Goal: Check status: Check status

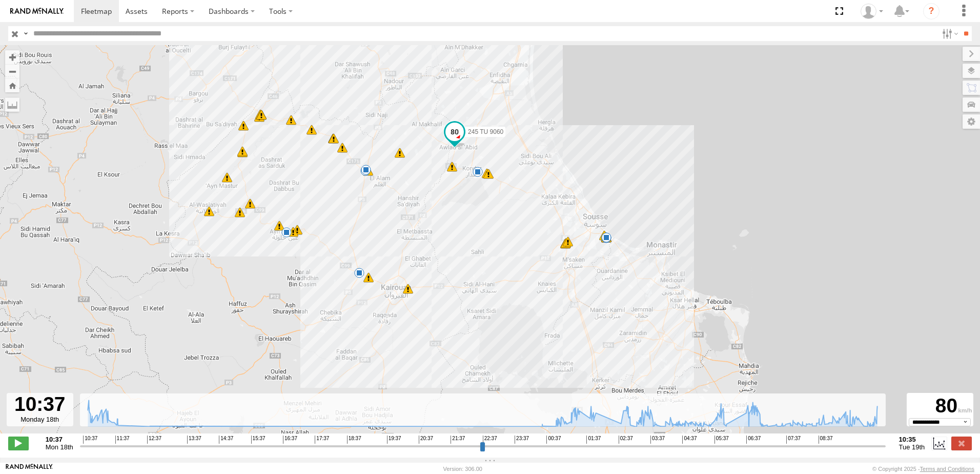
select select "**********"
click at [0, 0] on span "Souse Branch" at bounding box center [0, 0] width 0 height 0
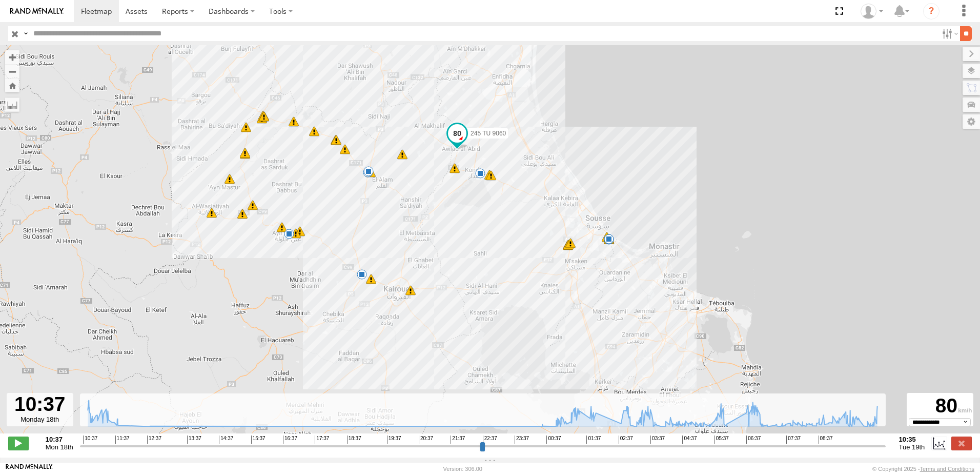
click at [960, 35] on input "**" at bounding box center [966, 33] width 12 height 15
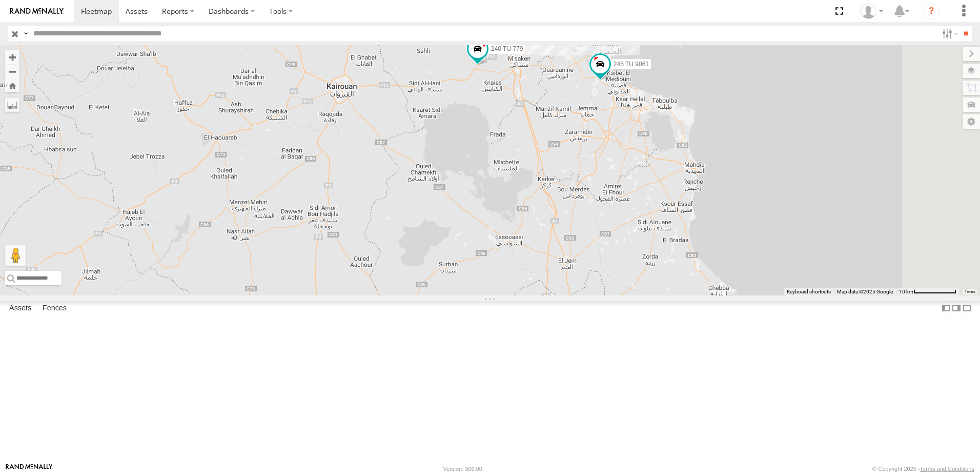
drag, startPoint x: 720, startPoint y: 155, endPoint x: 429, endPoint y: 296, distance: 323.6
click at [426, 295] on div "234 TU 2630 245 TU 9061 245 TU 9060 240 TU 779" at bounding box center [490, 170] width 980 height 250
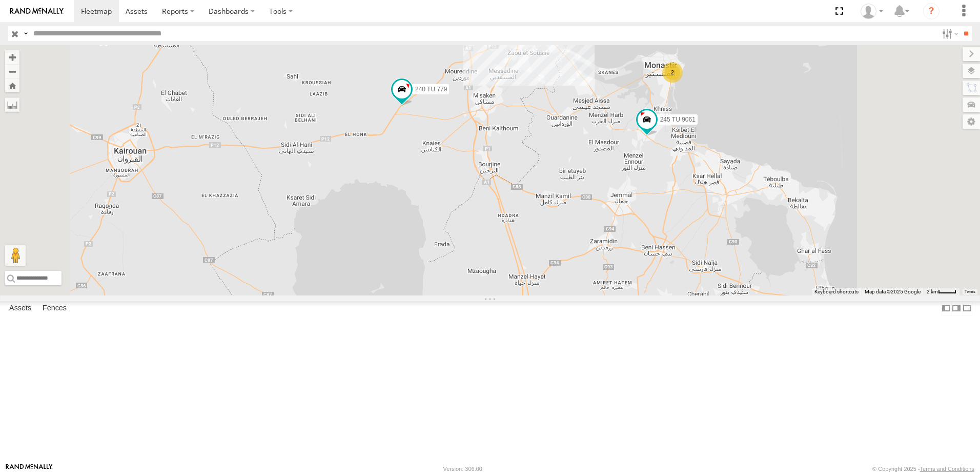
drag, startPoint x: 635, startPoint y: 195, endPoint x: 571, endPoint y: 336, distance: 154.9
click at [571, 295] on div "234 TU 2630 245 TU 9061 245 TU 9060 240 TU 779 2" at bounding box center [490, 170] width 980 height 250
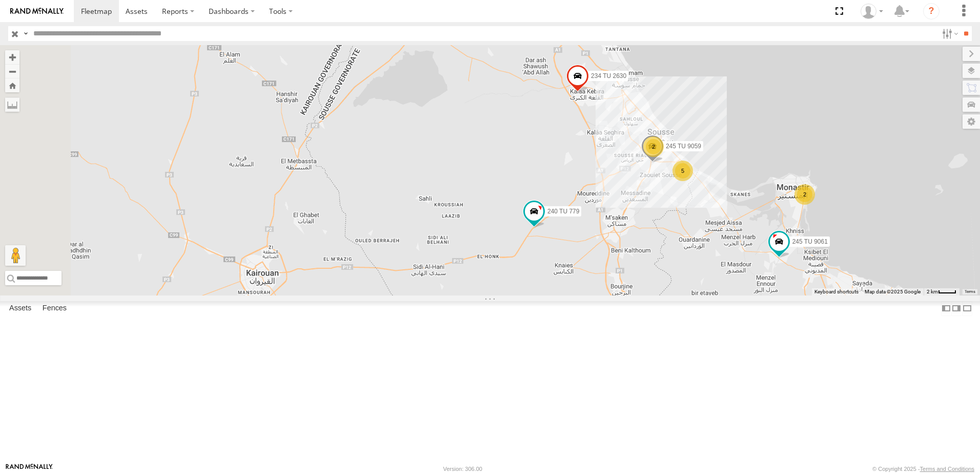
drag, startPoint x: 603, startPoint y: 225, endPoint x: 760, endPoint y: 319, distance: 182.8
click at [759, 295] on div "234 TU 2630 245 TU 9061 245 TU 9060 240 TU 779 2 2 5 245 TU 9059" at bounding box center [490, 170] width 980 height 250
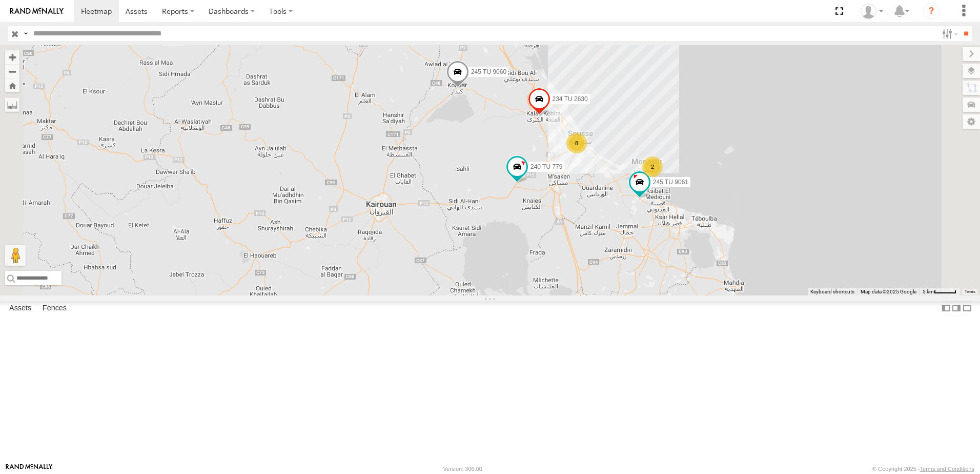
drag, startPoint x: 613, startPoint y: 187, endPoint x: 616, endPoint y: 178, distance: 9.2
click at [616, 178] on div "234 TU 2630 245 TU 9061 245 TU 9060 240 TU 779 8 2" at bounding box center [490, 170] width 980 height 250
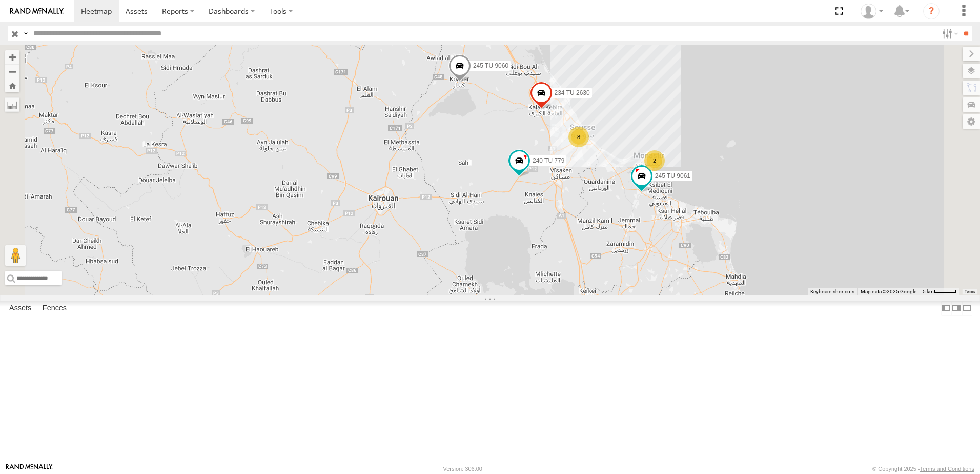
click at [471, 82] on span at bounding box center [460, 68] width 23 height 28
click at [612, 215] on div "234 TU 2630 245 TU 9061 245 TU 9060 240 TU 779 8 2 245 TU 9060 Souse Branch ج 4…" at bounding box center [490, 170] width 980 height 250
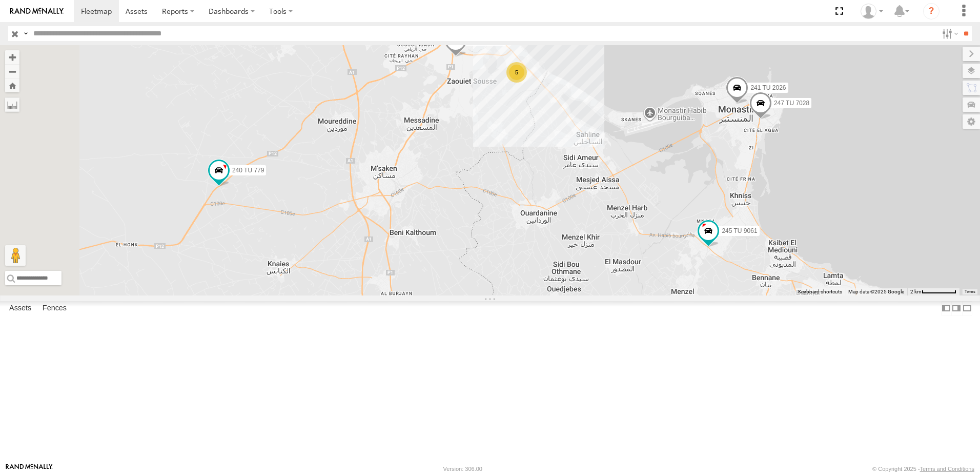
drag, startPoint x: 496, startPoint y: 197, endPoint x: 567, endPoint y: 254, distance: 91.1
click at [567, 254] on div "234 TU 2630 245 TU 9061 245 TU 9060 240 TU 779 245 TU 9059 2 247 TU 7028 241 TU…" at bounding box center [490, 170] width 980 height 250
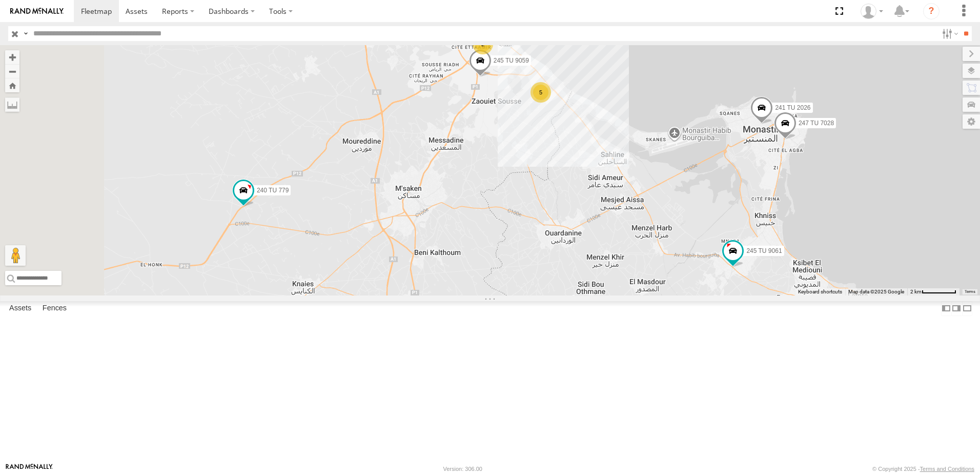
drag, startPoint x: 538, startPoint y: 207, endPoint x: 581, endPoint y: 238, distance: 52.8
click at [581, 238] on div "234 TU 2630 245 TU 9061 245 TU 9060 240 TU 779 245 TU 9059 2 247 TU 7028 241 TU…" at bounding box center [490, 170] width 980 height 250
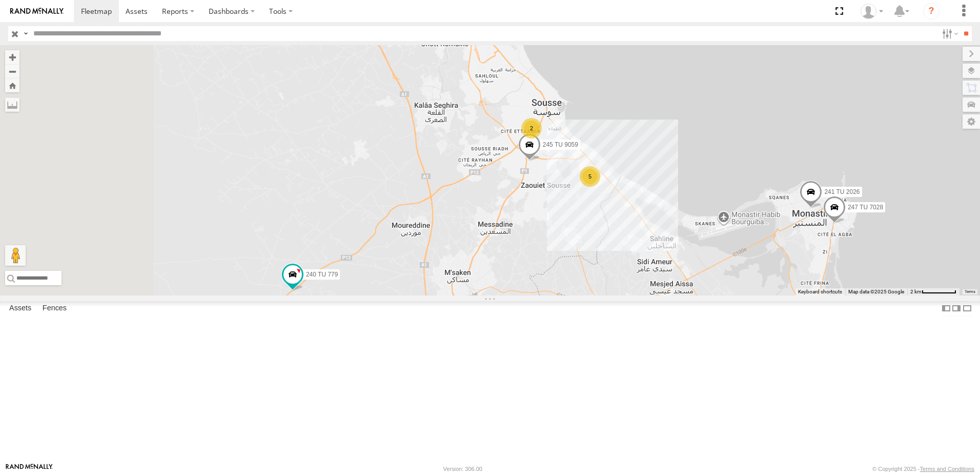
drag, startPoint x: 589, startPoint y: 224, endPoint x: 622, endPoint y: 301, distance: 84.0
click at [622, 295] on div "234 TU 2630 245 TU 9061 245 TU 9060 240 TU 779 245 TU 9059 2 247 TU 7028 241 TU…" at bounding box center [490, 170] width 980 height 250
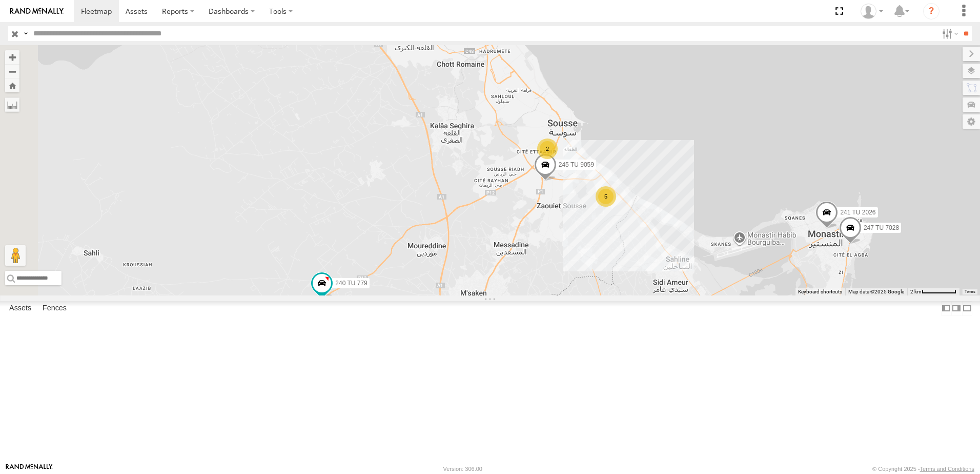
click at [407, 41] on span at bounding box center [396, 27] width 23 height 28
click at [517, 167] on div "234 TU 2630 245 TU 9061 245 TU 9060 240 TU 779 245 TU 9059 2 247 TU 7028 241 TU…" at bounding box center [490, 170] width 980 height 250
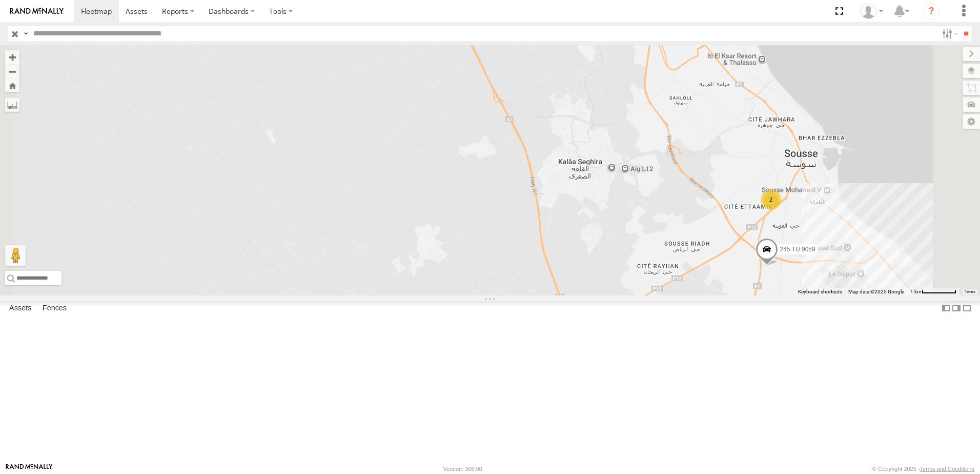
drag, startPoint x: 470, startPoint y: 193, endPoint x: 485, endPoint y: 273, distance: 81.4
click at [485, 269] on div "234 TU 2630 245 TU 9061 245 TU 9060 240 TU 779 245 TU 9059 247 TU 7028 241 TU 2…" at bounding box center [490, 170] width 980 height 250
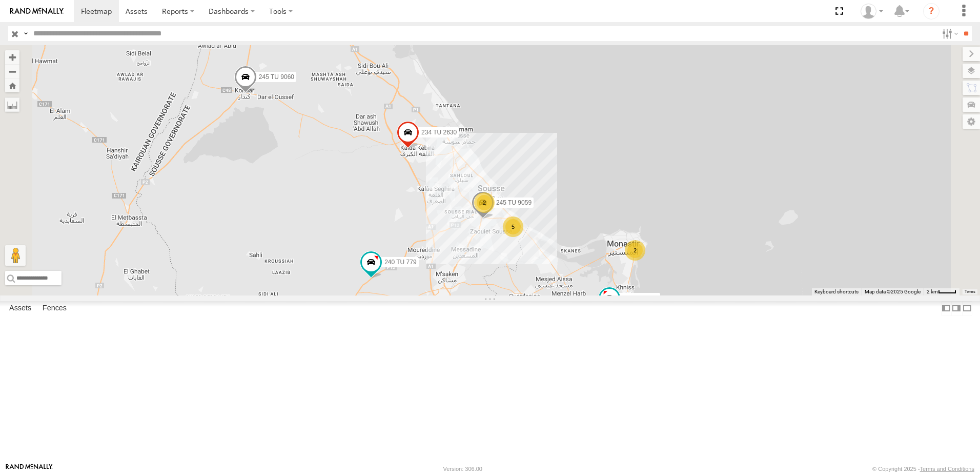
click at [257, 93] on span at bounding box center [245, 80] width 23 height 28
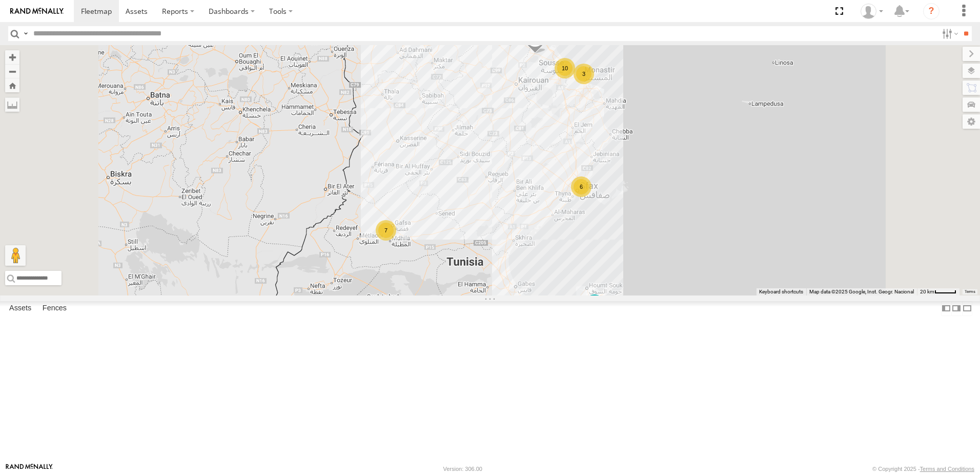
click at [399, 252] on div "6 11 10 7 6 3 245 TU 9060 245 TU 9056" at bounding box center [490, 170] width 980 height 250
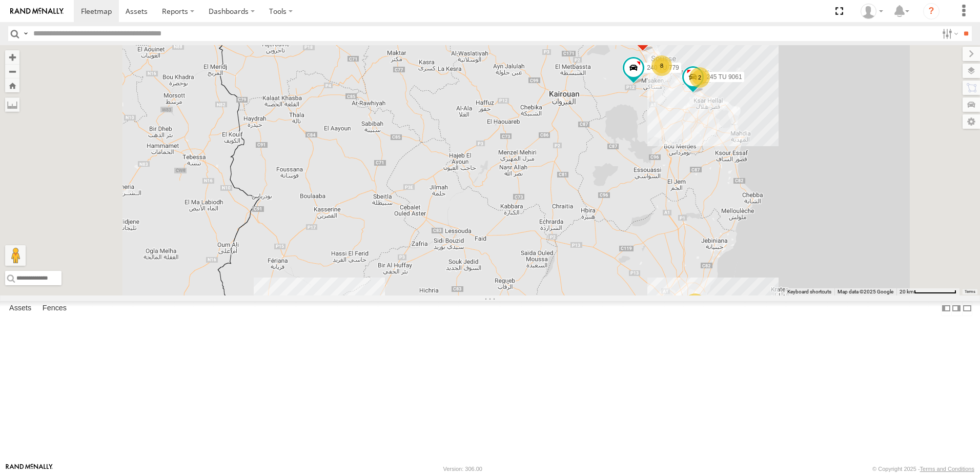
drag, startPoint x: 699, startPoint y: 248, endPoint x: 687, endPoint y: 385, distance: 136.9
click at [694, 295] on div "245 TU 9060 245 TU 9056 8 7 3 234 TU 2630 3 2 245 TU 9061 240 TU 779" at bounding box center [490, 170] width 980 height 250
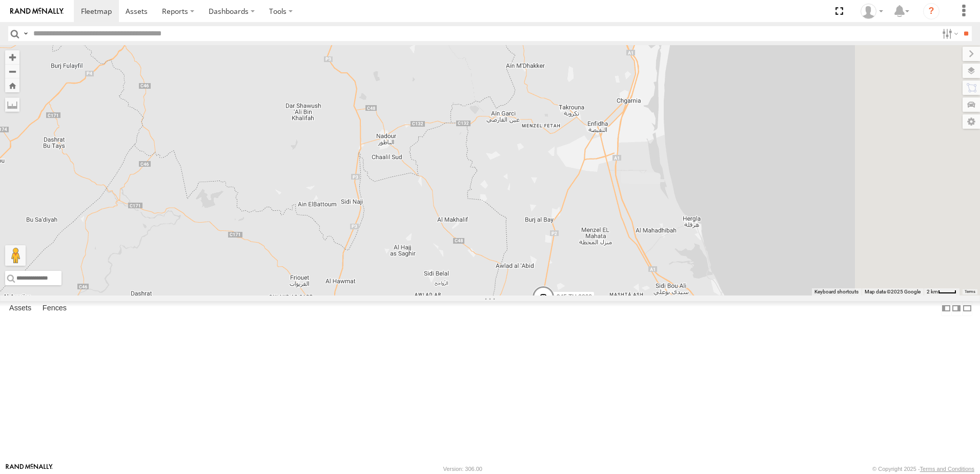
drag, startPoint x: 701, startPoint y: 338, endPoint x: 634, endPoint y: 205, distance: 148.8
click at [635, 206] on div "245 TU 9060 245 TU 9056 234 TU 2630 245 TU 9061 240 TU 779" at bounding box center [490, 170] width 980 height 250
drag, startPoint x: 682, startPoint y: 348, endPoint x: 676, endPoint y: 331, distance: 18.5
click at [676, 295] on div "245 TU 9060 245 TU 9056 234 TU 2630 245 TU 9061 240 TU 779" at bounding box center [490, 170] width 980 height 250
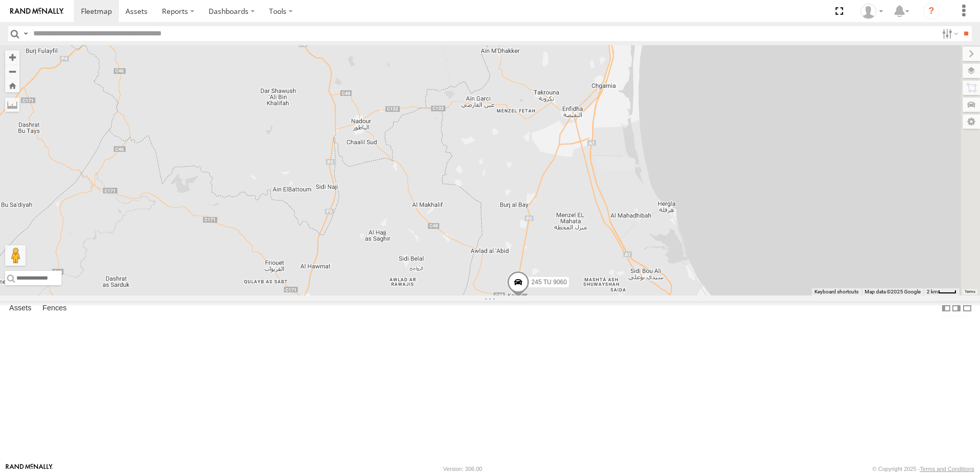
drag, startPoint x: 453, startPoint y: 274, endPoint x: 430, endPoint y: 274, distance: 23.1
click at [430, 274] on div "245 TU 9060 245 TU 9056 234 TU 2630 245 TU 9061 240 TU 779" at bounding box center [490, 170] width 980 height 250
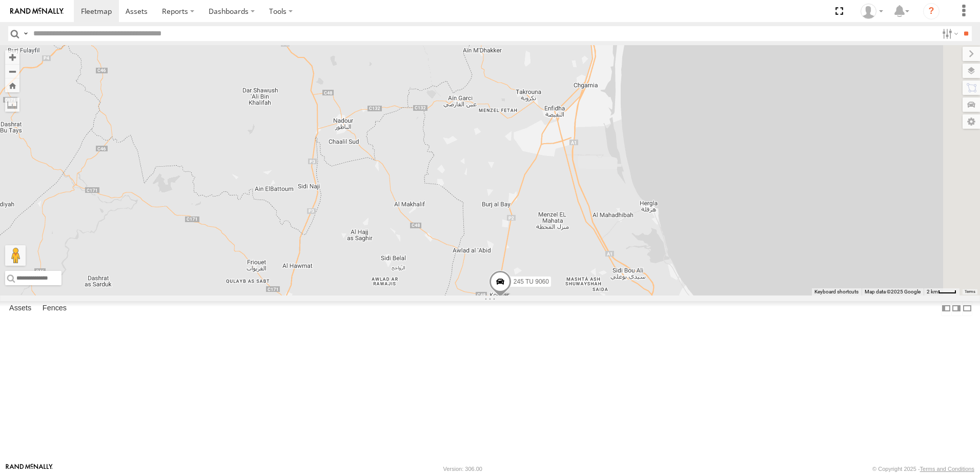
drag, startPoint x: 482, startPoint y: 264, endPoint x: 454, endPoint y: 259, distance: 28.0
click at [452, 265] on div "245 TU 9060 245 TU 9056 234 TU 2630 245 TU 9061 240 TU 779" at bounding box center [490, 170] width 980 height 250
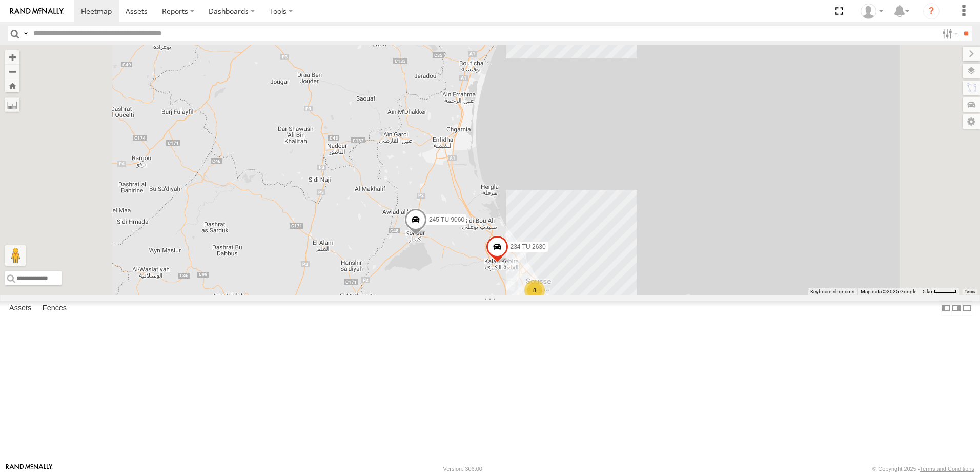
drag, startPoint x: 533, startPoint y: 305, endPoint x: 544, endPoint y: 313, distance: 14.3
click at [427, 236] on span at bounding box center [416, 222] width 23 height 28
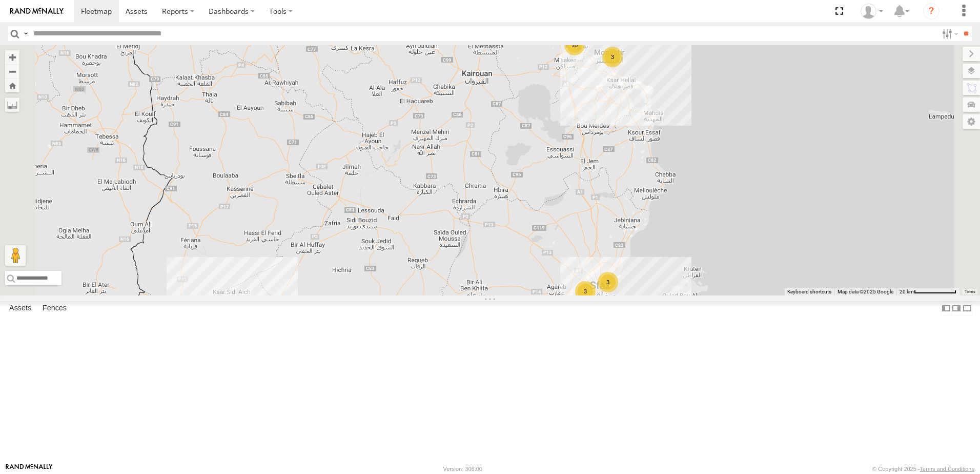
drag, startPoint x: 696, startPoint y: 218, endPoint x: 686, endPoint y: 285, distance: 66.9
click at [686, 285] on div "245 TU 9056 10 7 3 234 TU 2630 3 3" at bounding box center [490, 170] width 980 height 250
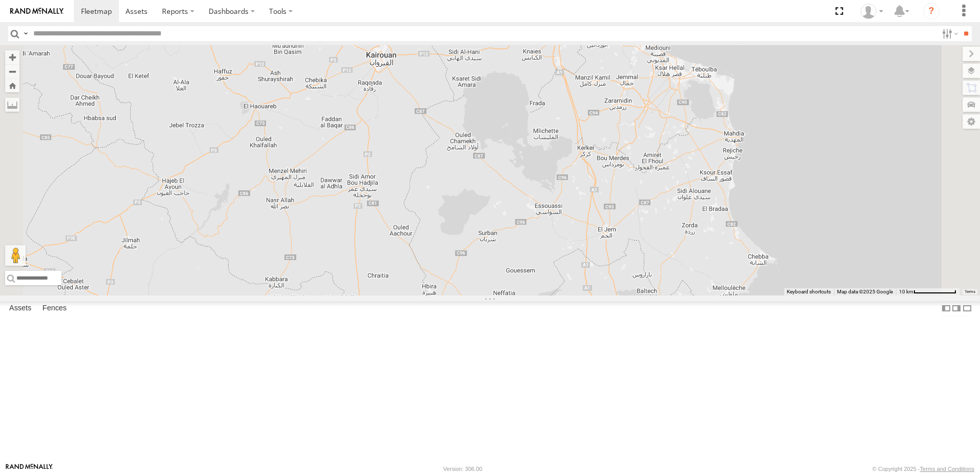
drag, startPoint x: 693, startPoint y: 224, endPoint x: 664, endPoint y: 394, distance: 172.5
click at [664, 295] on div "245 TU 9056 234 TU 2630 3 247 TU 9973" at bounding box center [490, 170] width 980 height 250
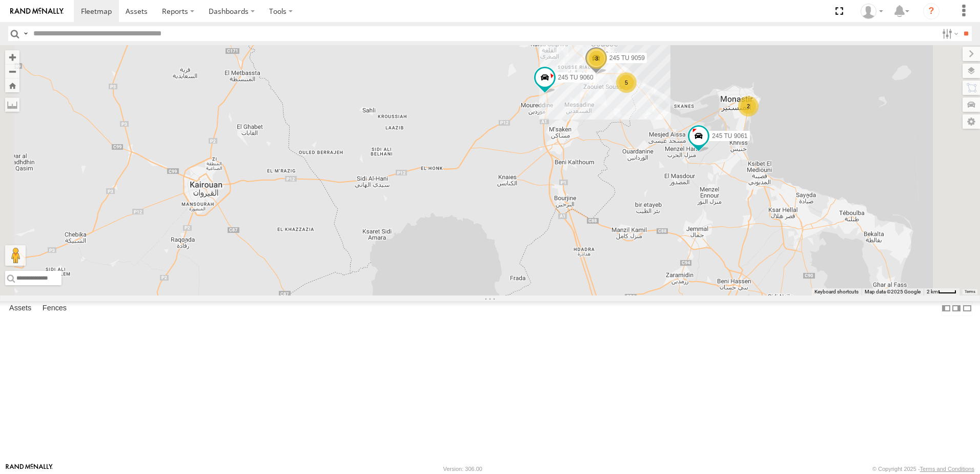
drag, startPoint x: 664, startPoint y: 268, endPoint x: 672, endPoint y: 357, distance: 89.0
click at [672, 295] on div "245 TU 9056 234 TU 2630 247 TU 9973 245 TU 9061 245 TU 9060 3 2 5 245 TU 9059" at bounding box center [490, 170] width 980 height 250
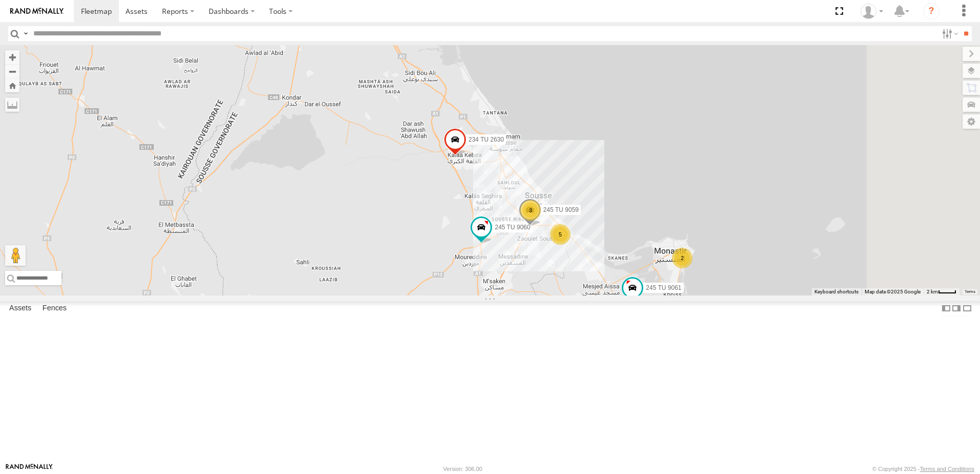
drag, startPoint x: 663, startPoint y: 232, endPoint x: 597, endPoint y: 378, distance: 159.9
click at [597, 295] on div "245 TU 9056 234 TU 2630 247 TU 9973 245 TU 9061 245 TU 9060 3 2 5 245 TU 9059" at bounding box center [490, 170] width 980 height 250
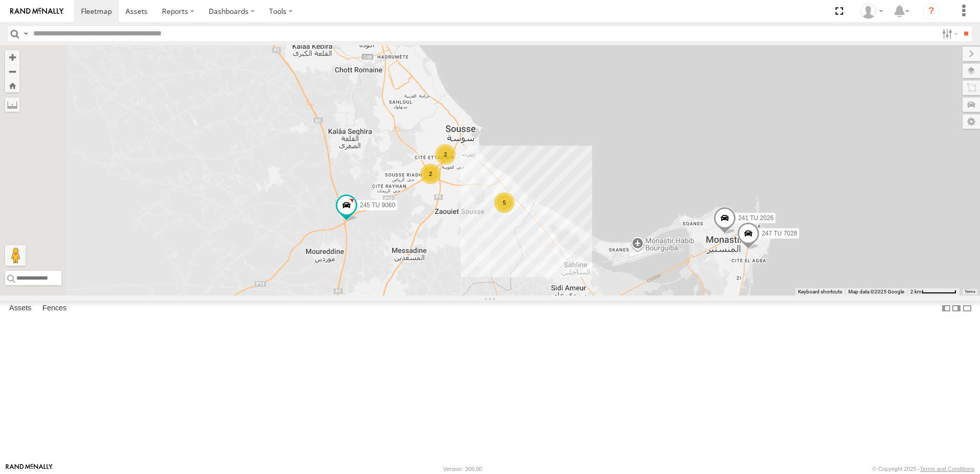
drag, startPoint x: 471, startPoint y: 217, endPoint x: 492, endPoint y: 256, distance: 44.3
click at [492, 256] on div "245 TU 9056 234 TU 2630 247 TU 9973 245 TU 9061 245 TU 9060 2 247 TU 7028 241 T…" at bounding box center [490, 170] width 980 height 250
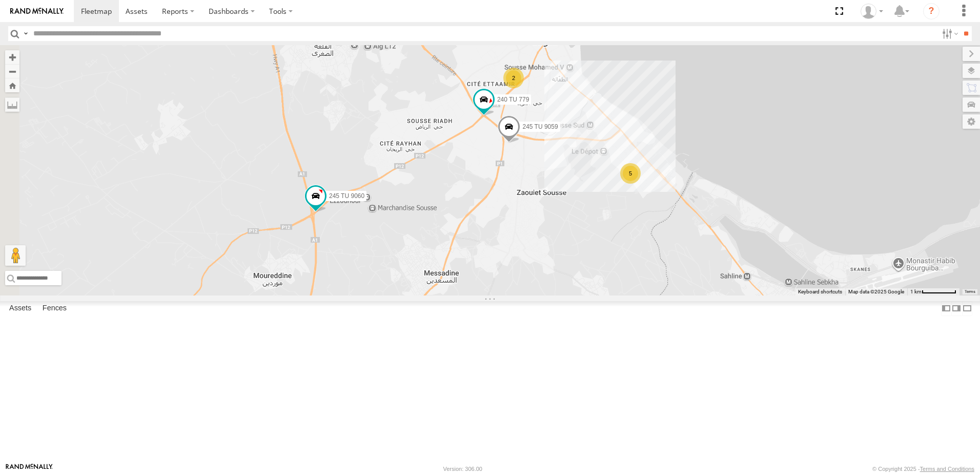
drag, startPoint x: 424, startPoint y: 290, endPoint x: 529, endPoint y: 239, distance: 116.5
click at [529, 240] on div "245 TU 9056 234 TU 2630 247 TU 9973 245 TU 9061 245 TU 9060 247 TU 7028 241 TU …" at bounding box center [490, 170] width 980 height 250
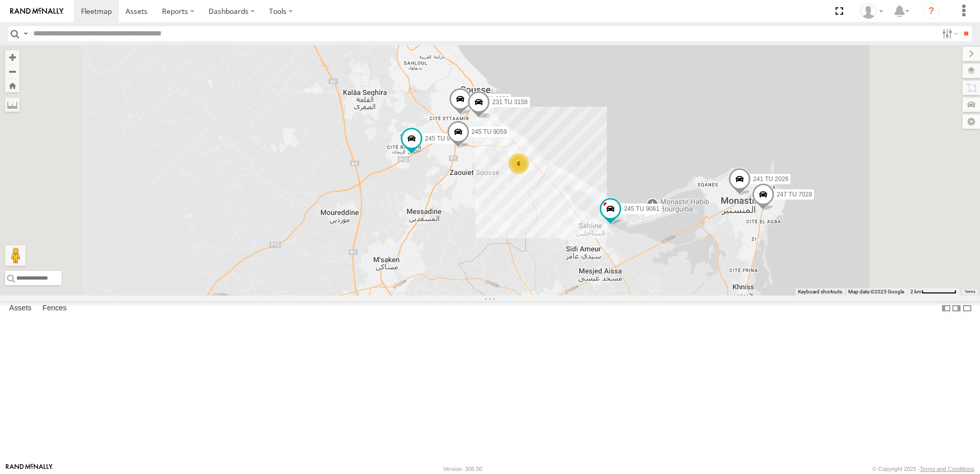
drag, startPoint x: 520, startPoint y: 229, endPoint x: 476, endPoint y: 275, distance: 63.8
click at [476, 275] on div "234 TU 2630 245 TU 9061 245 TU 9060 245 TU 9059 241 TU 2030 247 TU 7028 241 TU …" at bounding box center [490, 170] width 980 height 250
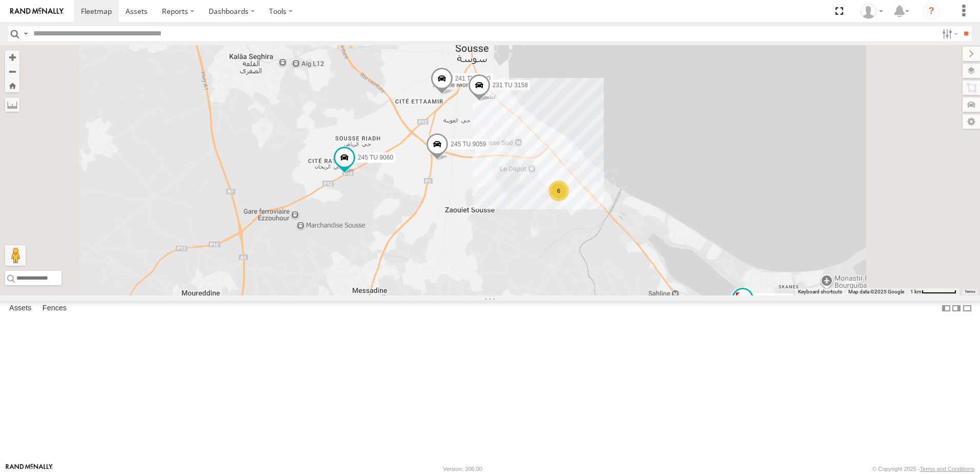
drag, startPoint x: 542, startPoint y: 289, endPoint x: 526, endPoint y: 322, distance: 37.8
click at [526, 295] on div "234 TU 2630 245 TU 9061 245 TU 9060 245 TU 9059 241 TU 2030 247 TU 7028 241 TU …" at bounding box center [490, 170] width 980 height 250
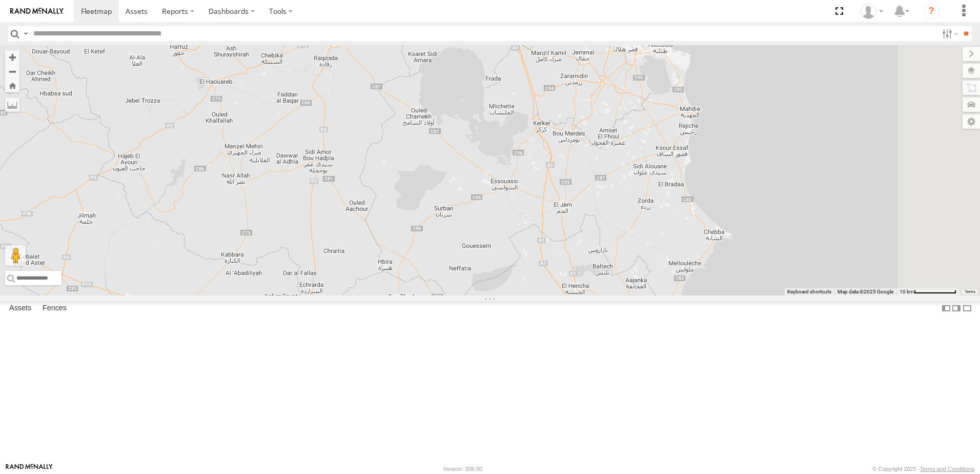
drag, startPoint x: 682, startPoint y: 184, endPoint x: 483, endPoint y: 391, distance: 286.8
click at [483, 295] on div "245 TU 9056 4 246 TU 8288 241 TU 8763" at bounding box center [490, 170] width 980 height 250
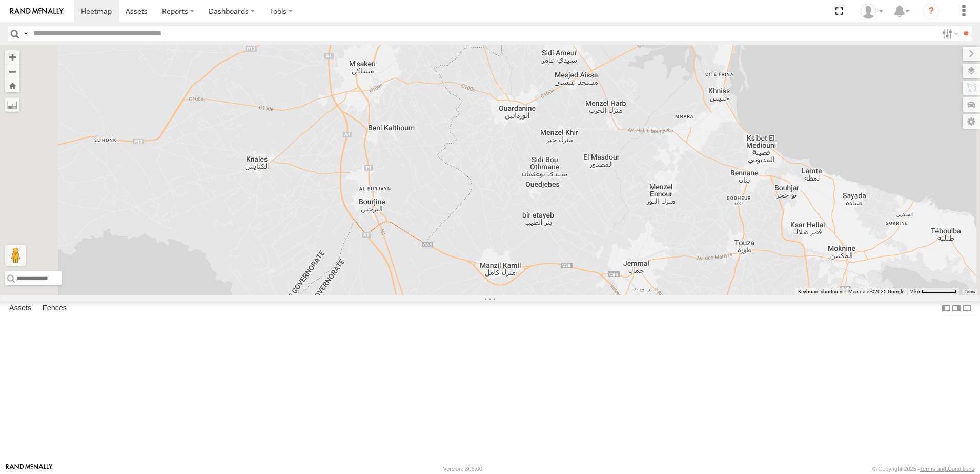
drag, startPoint x: 577, startPoint y: 191, endPoint x: 526, endPoint y: 498, distance: 311.9
click at [526, 473] on html at bounding box center [490, 237] width 980 height 474
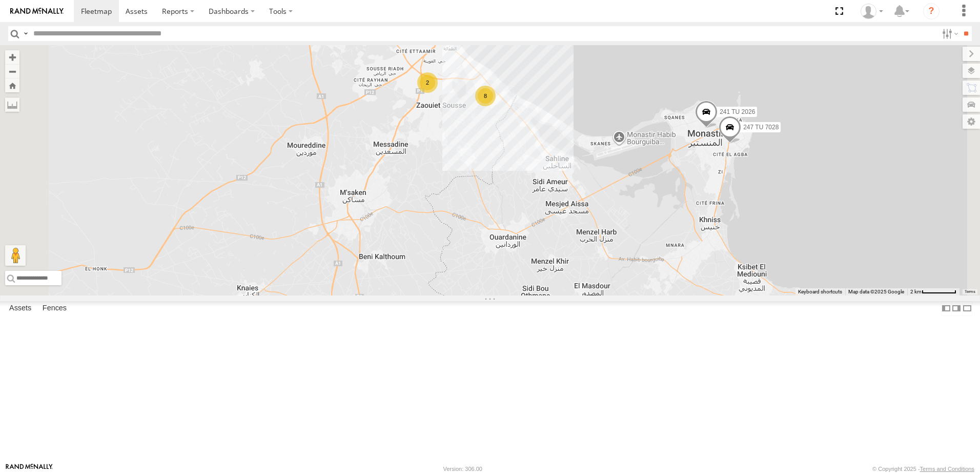
drag, startPoint x: 560, startPoint y: 160, endPoint x: 568, endPoint y: 274, distance: 114.1
click at [560, 295] on div "245 TU 9056 246 TU 8288 241 TU 8763 234 TU 2630 2 247 TU 7028 241 TU 2026 8" at bounding box center [490, 170] width 980 height 250
